Goal: Check status: Check status

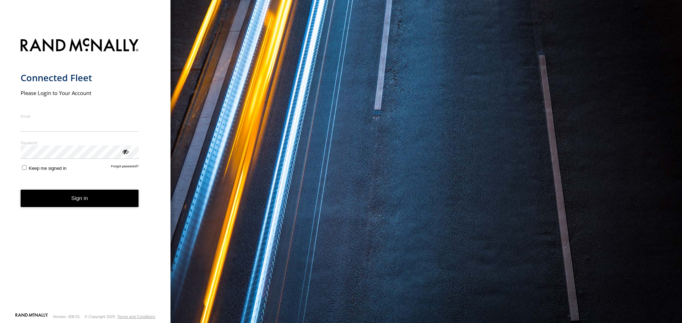
type input "**********"
click at [67, 208] on form "**********" at bounding box center [86, 173] width 130 height 279
click at [75, 197] on button "Sign in" at bounding box center [80, 198] width 118 height 17
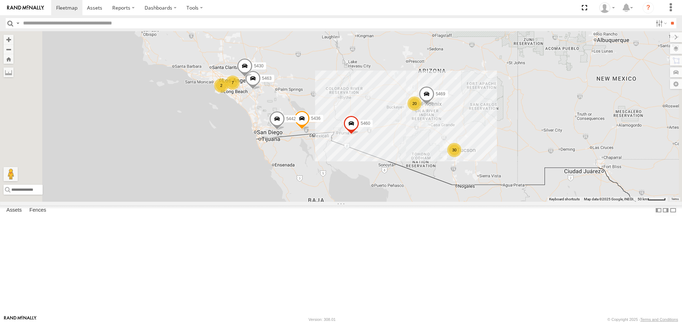
click at [461, 157] on div "30" at bounding box center [454, 150] width 14 height 14
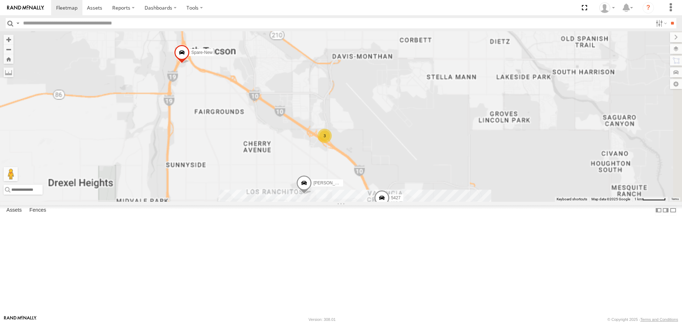
click at [332, 143] on div "3" at bounding box center [324, 136] width 14 height 14
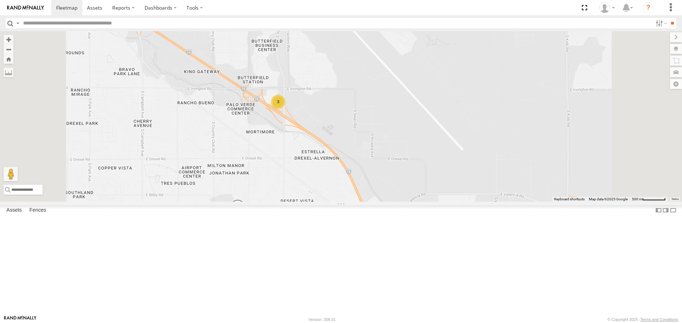
drag, startPoint x: 299, startPoint y: 113, endPoint x: 354, endPoint y: 181, distance: 87.5
click at [354, 181] on div "5436 5463 5469 5430 5460 5442 [PERSON_NAME] truck 5449 5453 Spare-New 5427 3" at bounding box center [341, 116] width 682 height 170
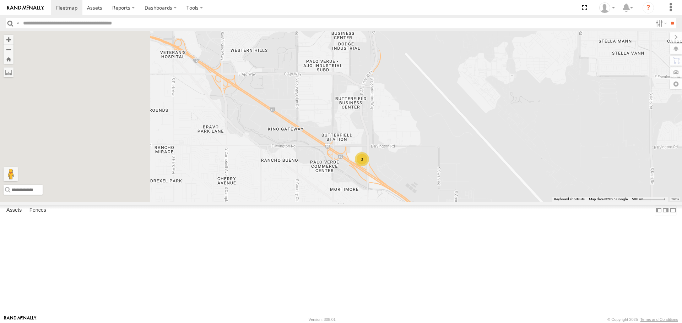
drag, startPoint x: 310, startPoint y: 140, endPoint x: 394, endPoint y: 198, distance: 102.0
click at [394, 198] on div "[PERSON_NAME] truck 3 5427" at bounding box center [341, 116] width 682 height 170
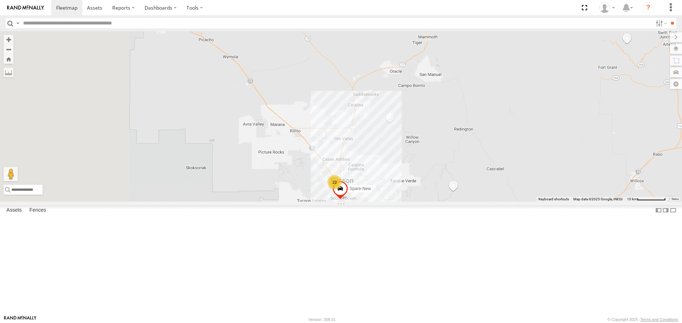
drag, startPoint x: 347, startPoint y: 199, endPoint x: 397, endPoint y: 245, distance: 68.1
click at [397, 202] on div "5453 Spare-New 22 4 2" at bounding box center [341, 116] width 682 height 170
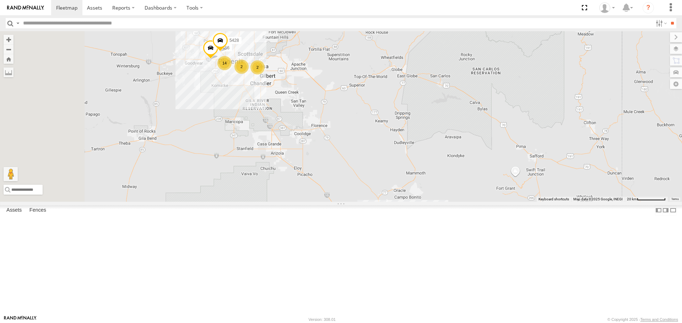
drag, startPoint x: 302, startPoint y: 125, endPoint x: 377, endPoint y: 214, distance: 116.1
click at [377, 202] on div "5453 23 5456 2 6 14 2 5428" at bounding box center [341, 116] width 682 height 170
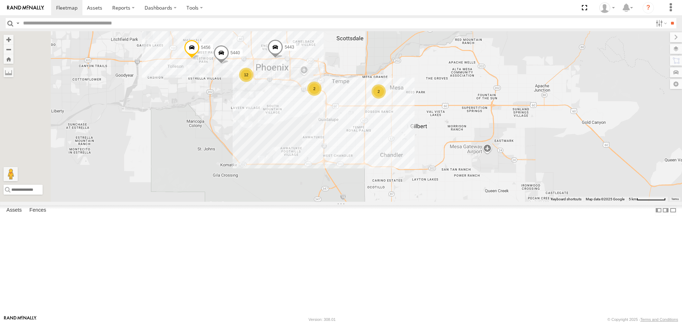
drag, startPoint x: 343, startPoint y: 156, endPoint x: 447, endPoint y: 168, distance: 104.7
click at [447, 168] on div "5453 5456 5428 5466 2 12 5440 2 5443" at bounding box center [341, 116] width 682 height 170
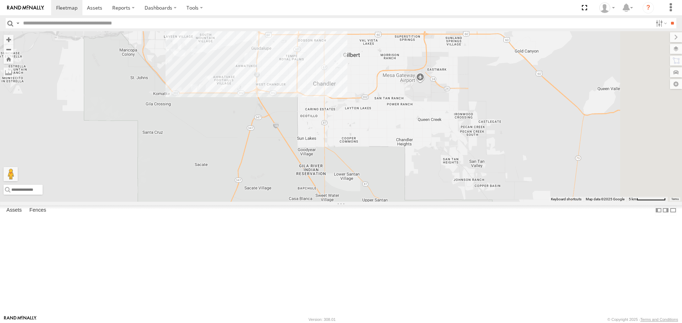
drag, startPoint x: 430, startPoint y: 223, endPoint x: 322, endPoint y: 136, distance: 138.6
click at [322, 136] on div "5453 5456 5428 5466 5440 5443 2 12 2" at bounding box center [341, 116] width 682 height 170
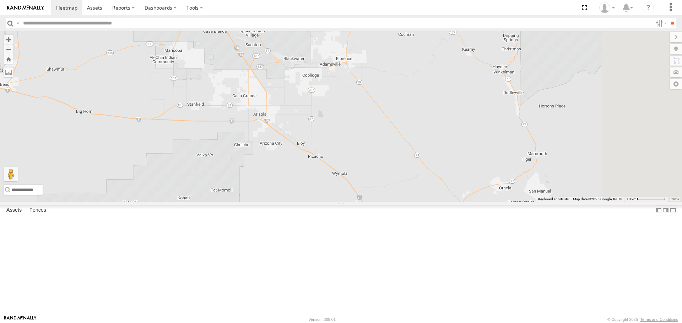
drag, startPoint x: 433, startPoint y: 246, endPoint x: 349, endPoint y: 103, distance: 166.1
click at [349, 103] on div "5453 5456 5428 5466 5440 5443 2 12 2" at bounding box center [341, 116] width 682 height 170
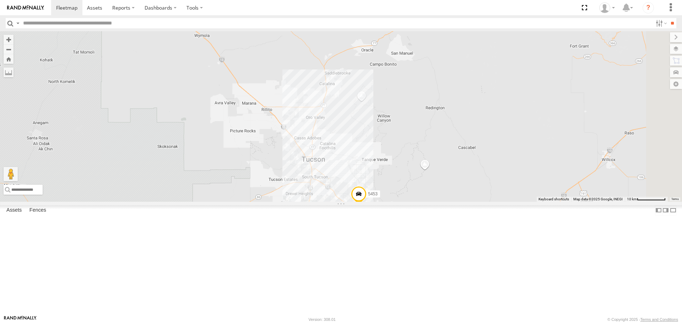
drag, startPoint x: 359, startPoint y: 153, endPoint x: 351, endPoint y: 142, distance: 12.7
click at [351, 142] on div "5453 5456 5428 5466 5440 5443 2 12 2" at bounding box center [341, 116] width 682 height 170
drag, startPoint x: 430, startPoint y: 275, endPoint x: 431, endPoint y: 269, distance: 5.8
click at [431, 202] on div "5453 5456 5428 5466 5440 5443 2 12 2 22 4 2 Spare-New" at bounding box center [341, 116] width 682 height 170
